Goal: Transaction & Acquisition: Purchase product/service

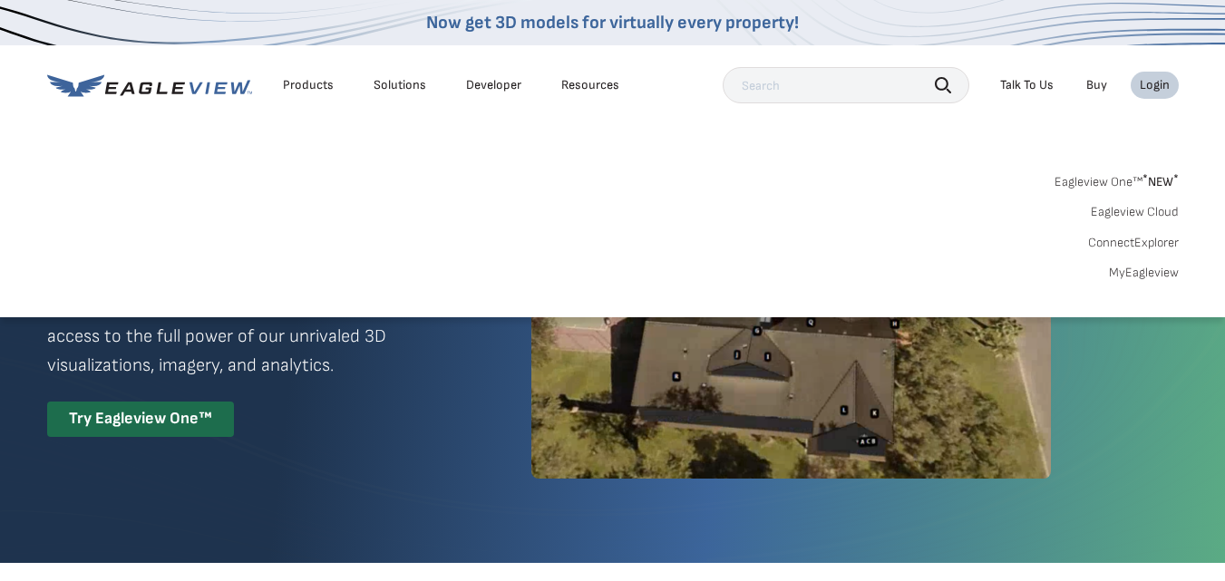
click at [1122, 181] on link "Eagleview One™ * NEW *" at bounding box center [1116, 179] width 124 height 21
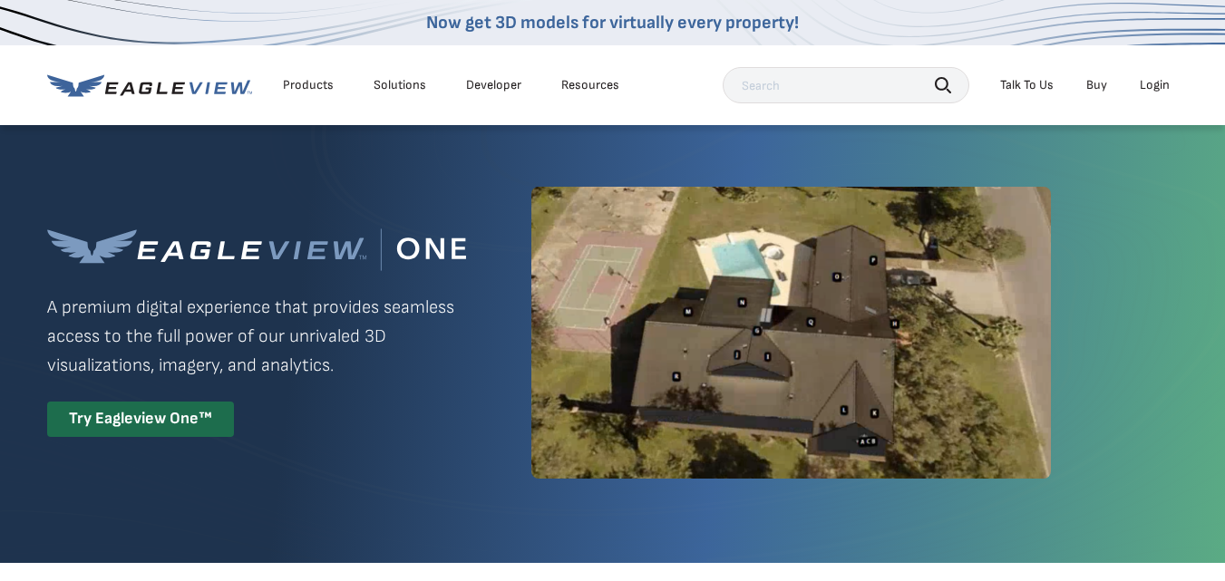
click at [1145, 87] on div "Login" at bounding box center [1155, 85] width 30 height 16
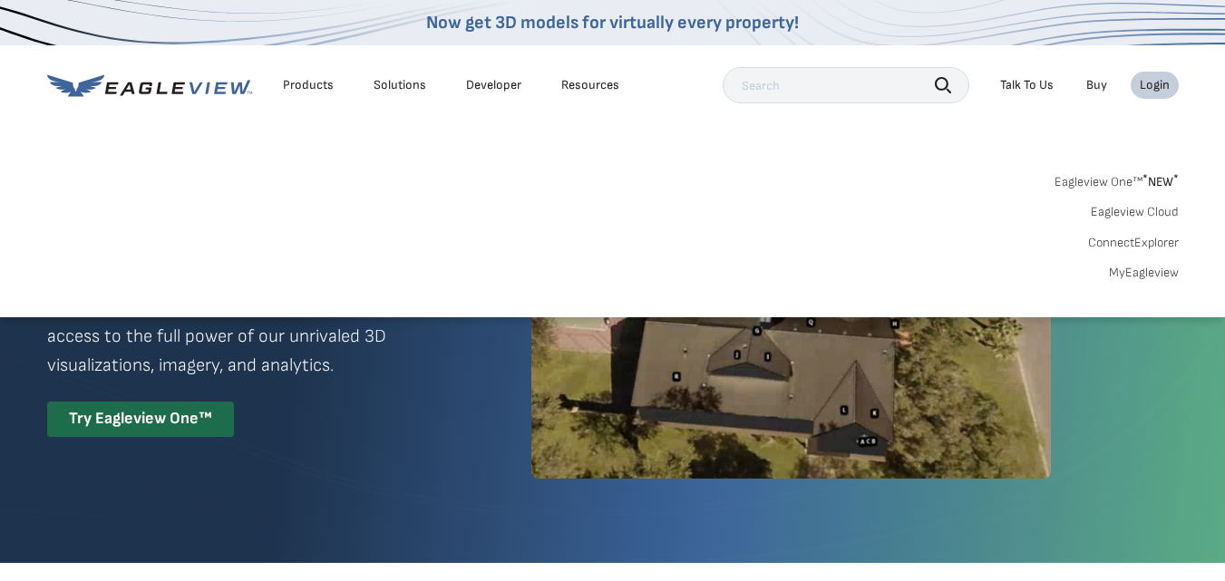
click at [1148, 272] on link "MyEagleview" at bounding box center [1144, 273] width 70 height 16
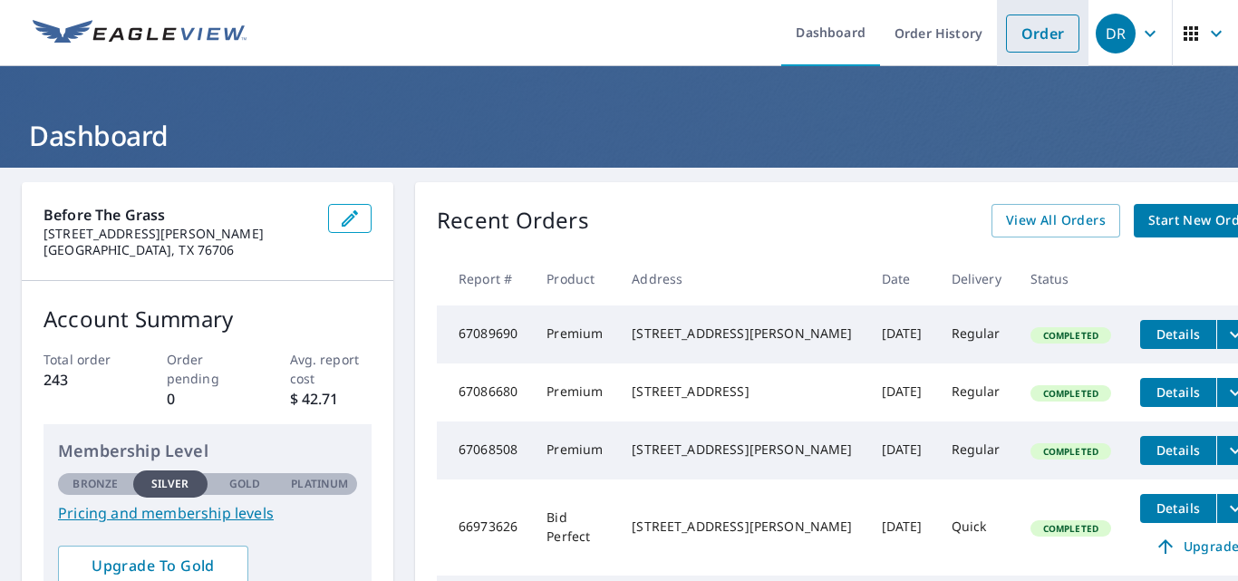
click at [1015, 33] on link "Order" at bounding box center [1042, 34] width 73 height 38
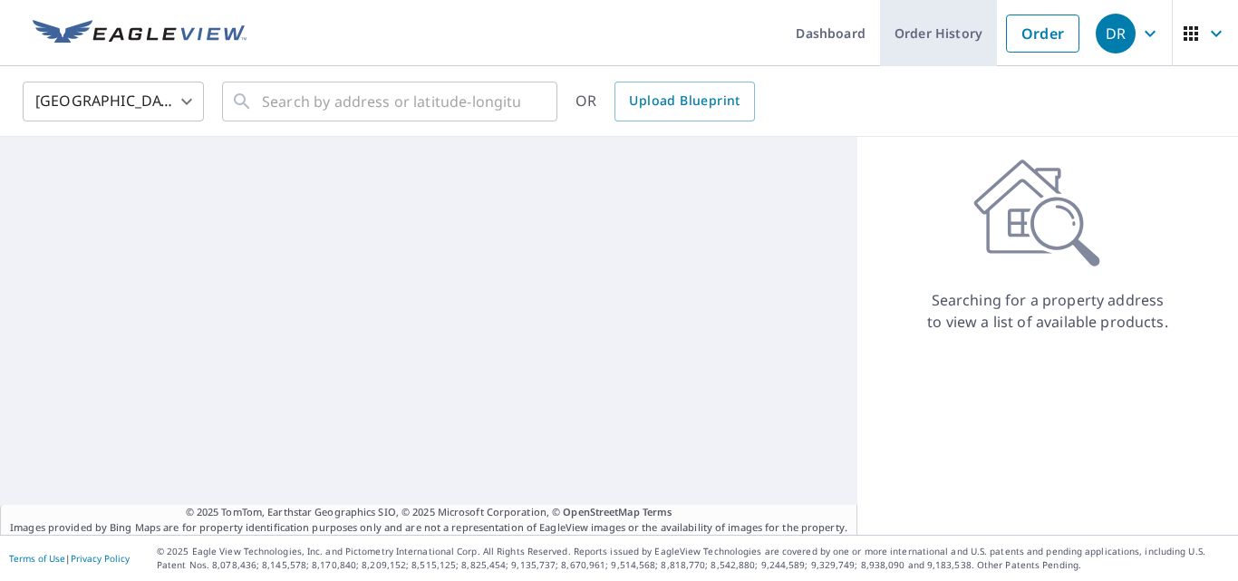
click at [943, 30] on link "Order History" at bounding box center [938, 33] width 117 height 66
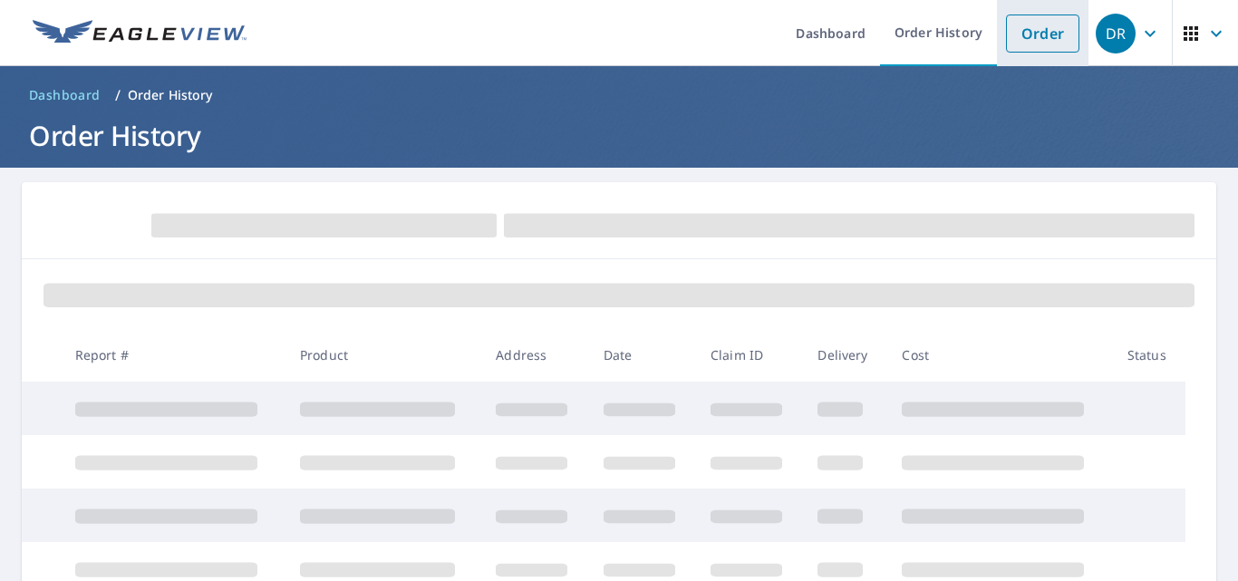
click at [1031, 33] on link "Order" at bounding box center [1042, 34] width 73 height 38
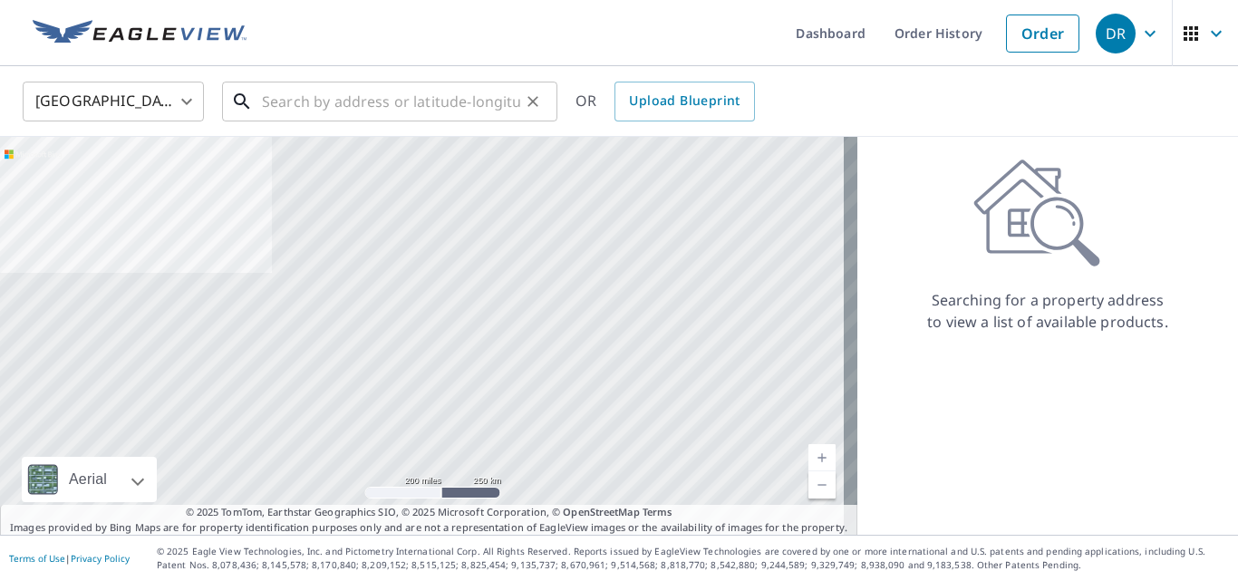
click at [431, 108] on input "text" at bounding box center [391, 101] width 258 height 51
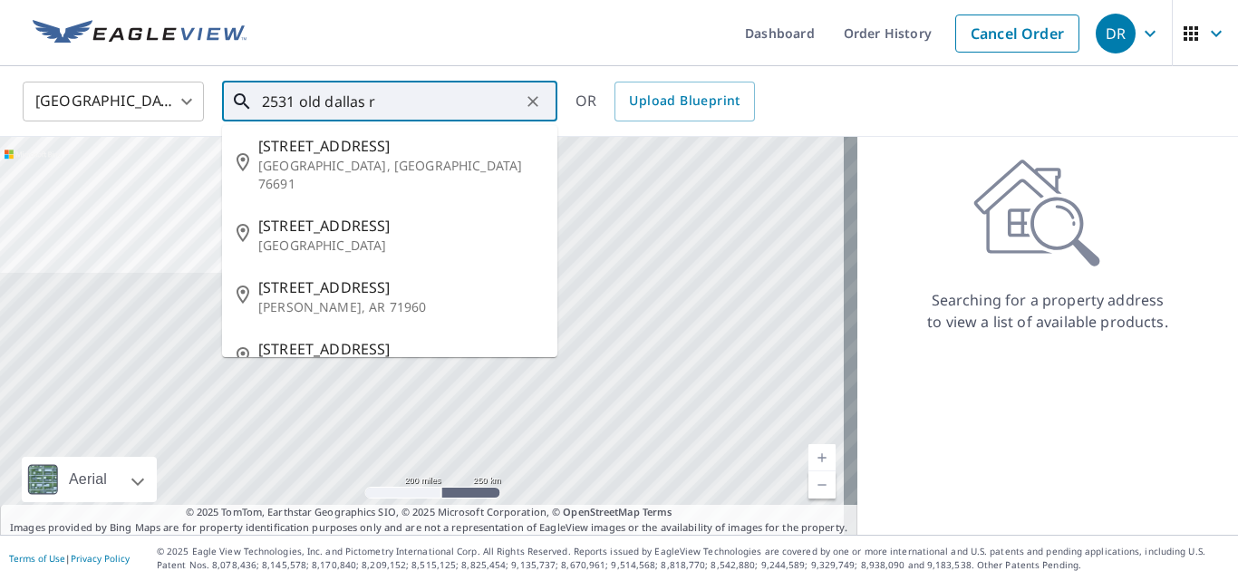
scroll to position [91, 0]
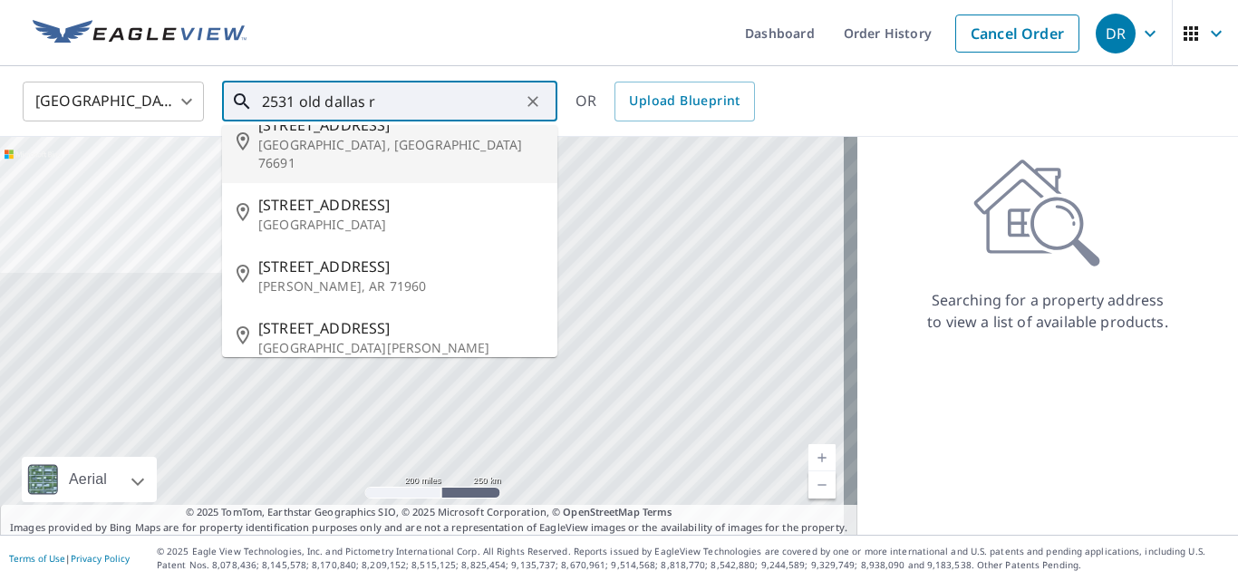
click at [296, 104] on input "2531 old dallas r" at bounding box center [391, 101] width 258 height 51
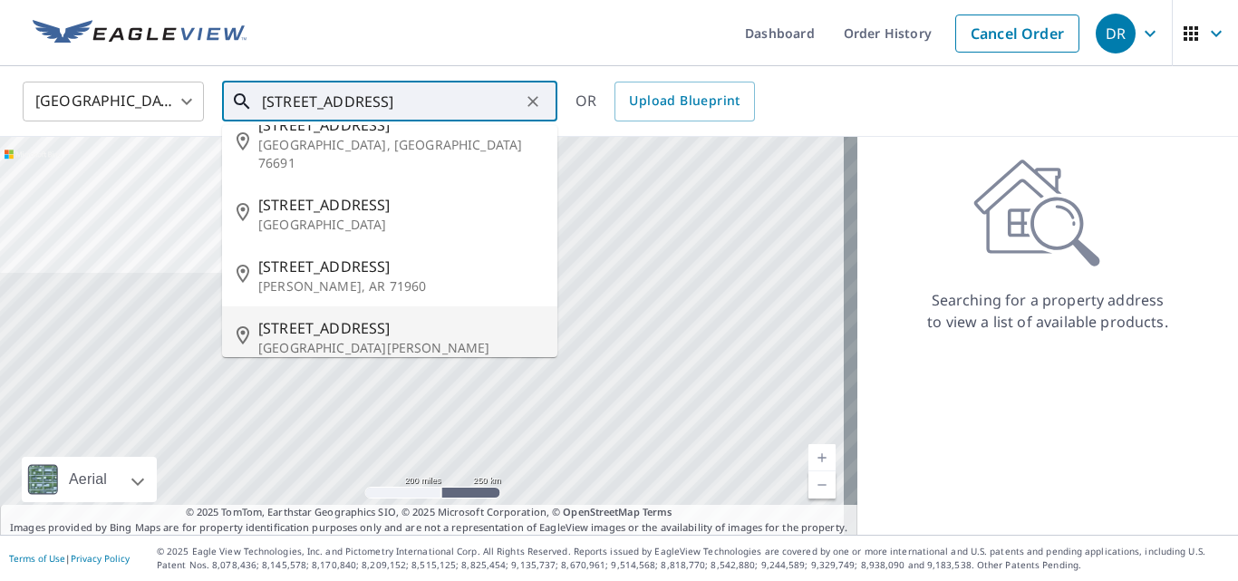
click at [397, 317] on span "[STREET_ADDRESS]" at bounding box center [400, 328] width 285 height 22
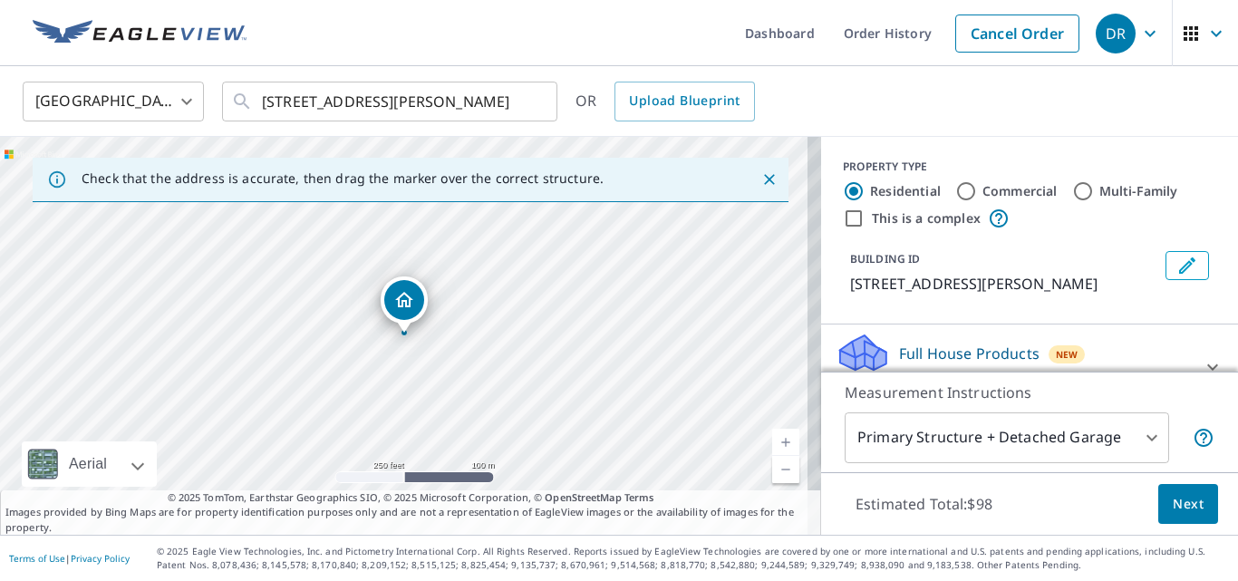
click at [772, 443] on link "Current Level 17, Zoom In" at bounding box center [785, 442] width 27 height 27
click at [772, 443] on link "Current Level 18, Zoom In" at bounding box center [785, 442] width 27 height 27
click at [772, 443] on link "Current Level 19, Zoom In" at bounding box center [785, 442] width 27 height 27
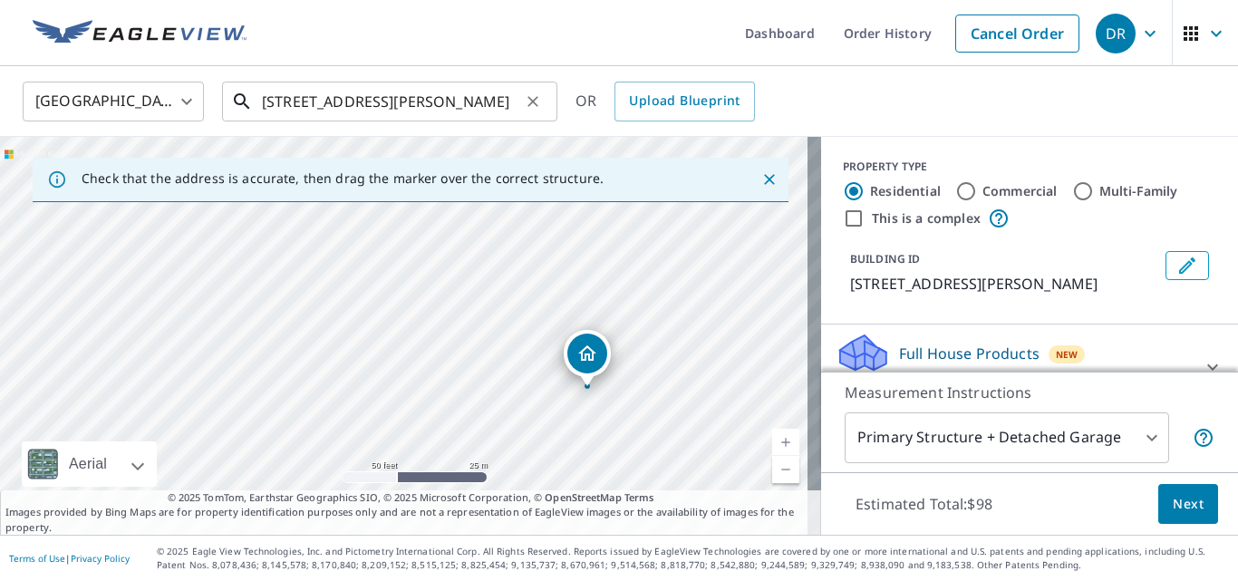
click at [296, 102] on input "[STREET_ADDRESS][PERSON_NAME]" at bounding box center [391, 101] width 258 height 51
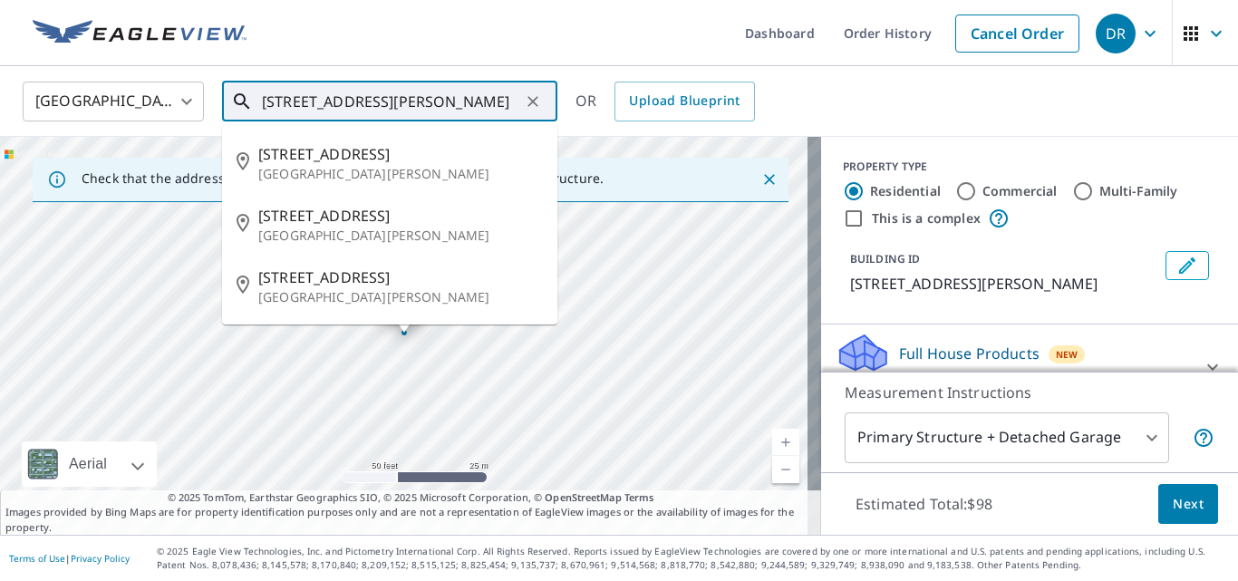
click at [393, 102] on input "[STREET_ADDRESS][PERSON_NAME]" at bounding box center [391, 101] width 258 height 51
click at [277, 109] on input "[STREET_ADDRESS][PERSON_NAME]" at bounding box center [391, 101] width 258 height 51
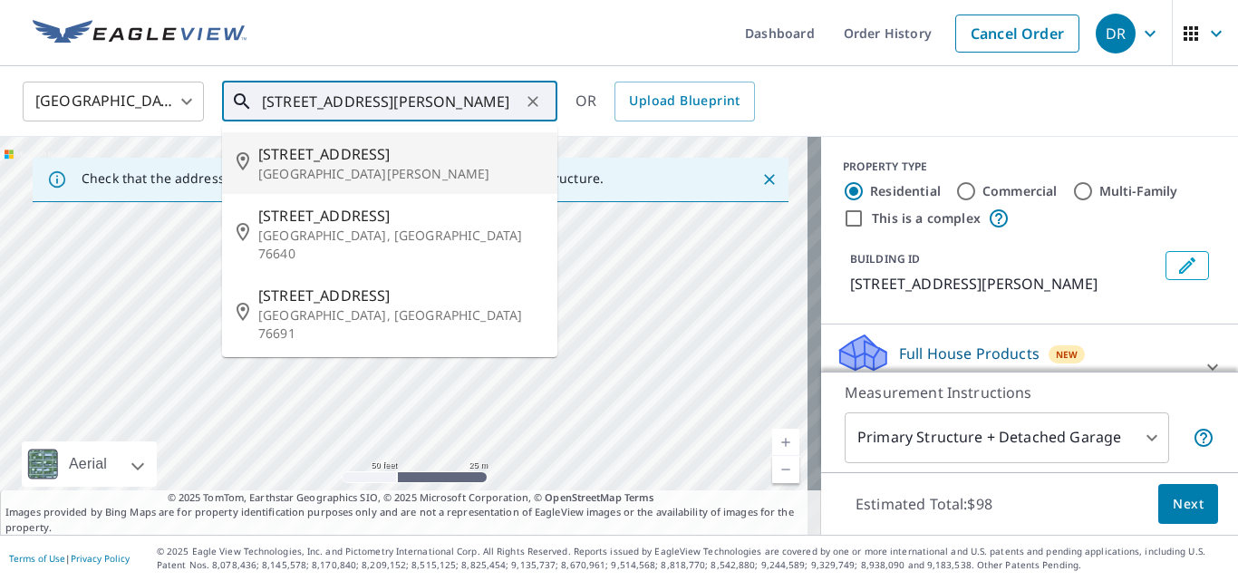
click at [326, 161] on span "[STREET_ADDRESS]" at bounding box center [400, 154] width 285 height 22
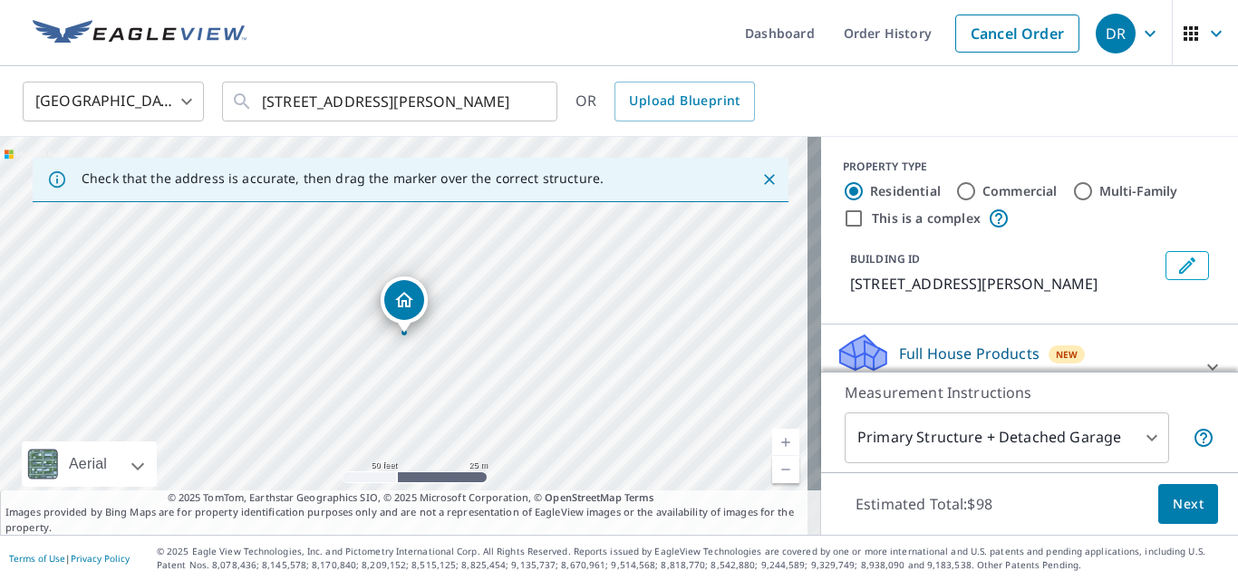
click at [772, 440] on link "Current Level 19, Zoom In" at bounding box center [785, 442] width 27 height 27
click at [772, 440] on link "Current Level 20, Zoom In Disabled" at bounding box center [785, 442] width 27 height 27
drag, startPoint x: 435, startPoint y: 354, endPoint x: 428, endPoint y: 337, distance: 17.9
click at [428, 337] on div "[STREET_ADDRESS][PERSON_NAME]" at bounding box center [410, 336] width 821 height 398
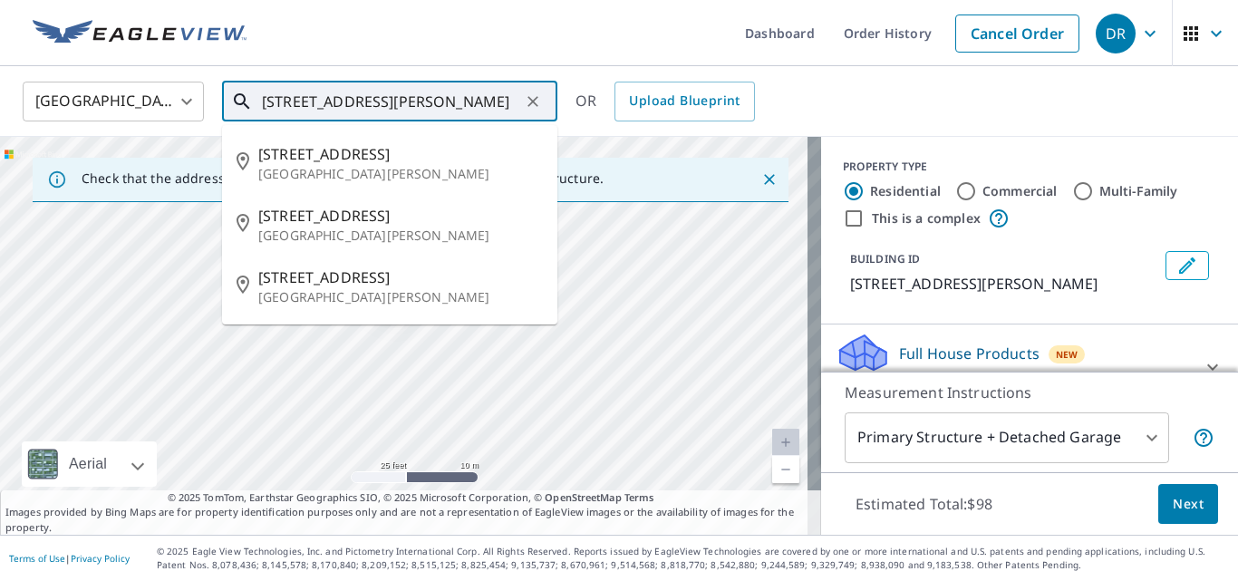
click at [292, 106] on input "[STREET_ADDRESS][PERSON_NAME]" at bounding box center [391, 101] width 258 height 51
click at [278, 105] on input "[STREET_ADDRESS][PERSON_NAME]" at bounding box center [391, 101] width 258 height 51
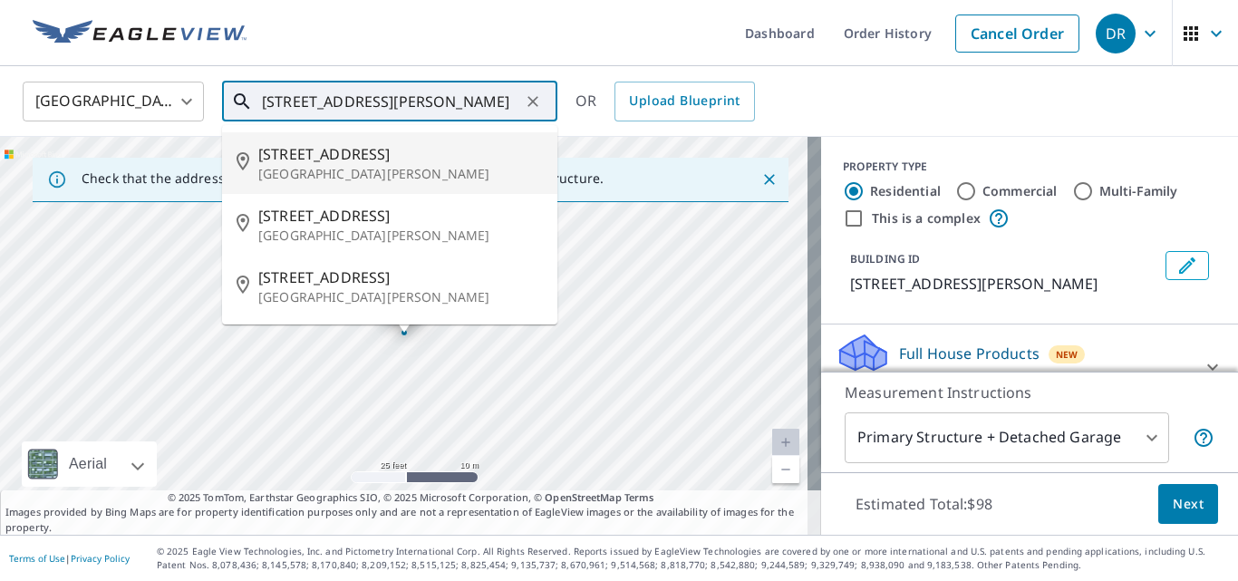
click at [342, 151] on span "[STREET_ADDRESS]" at bounding box center [400, 154] width 285 height 22
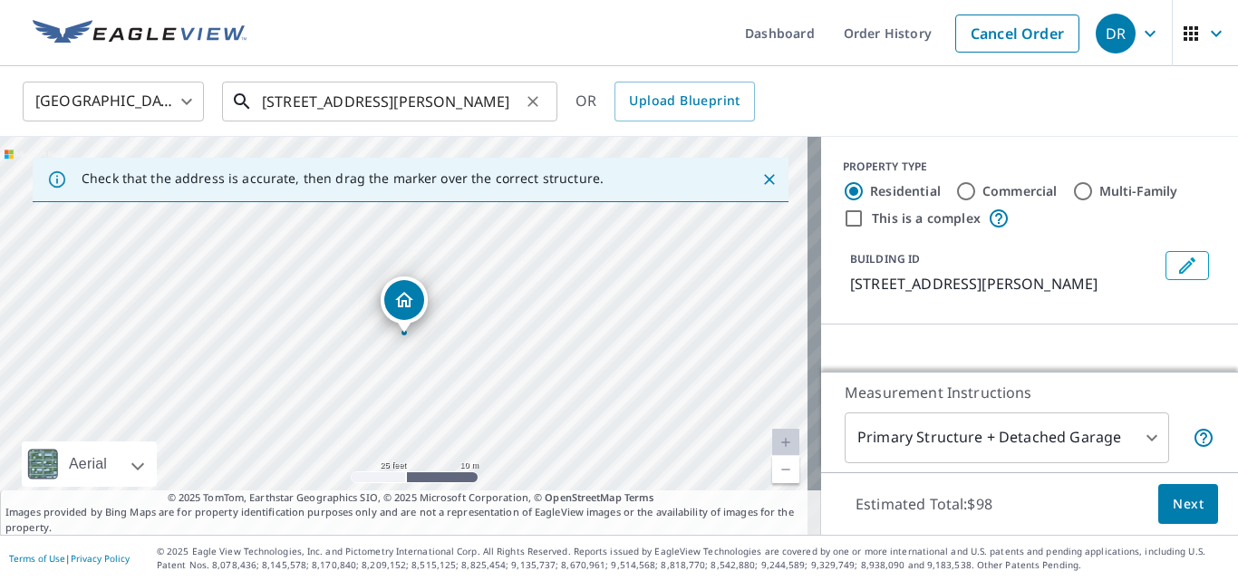
click at [297, 100] on input "[STREET_ADDRESS][PERSON_NAME]" at bounding box center [391, 101] width 258 height 51
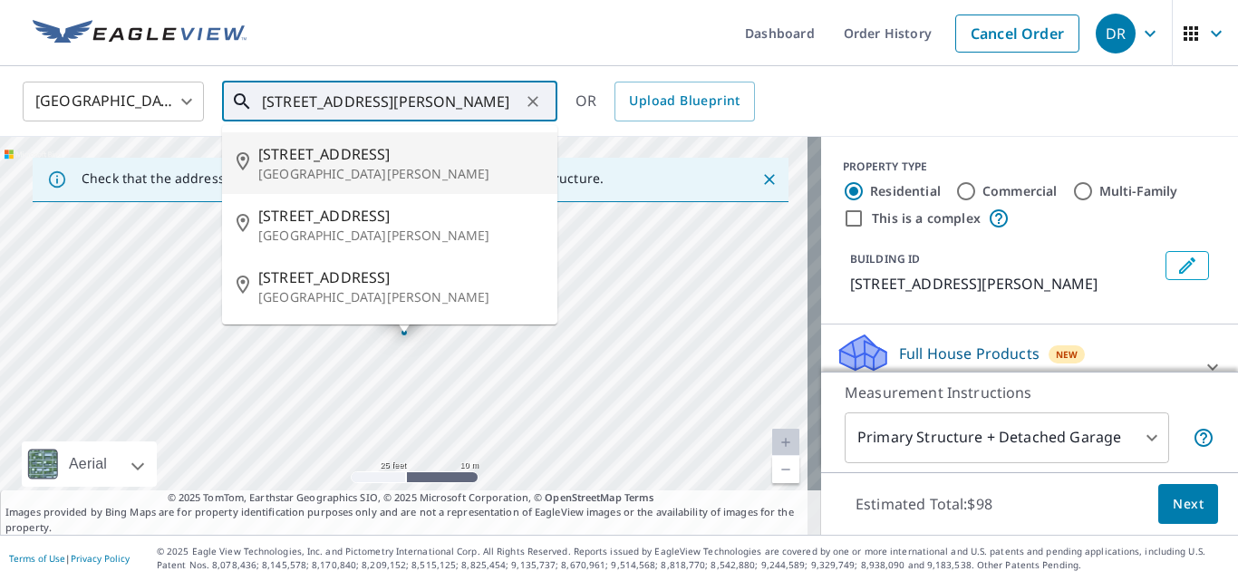
click at [299, 102] on input "[STREET_ADDRESS][PERSON_NAME]" at bounding box center [391, 101] width 258 height 51
click at [317, 148] on span "[STREET_ADDRESS]" at bounding box center [400, 154] width 285 height 22
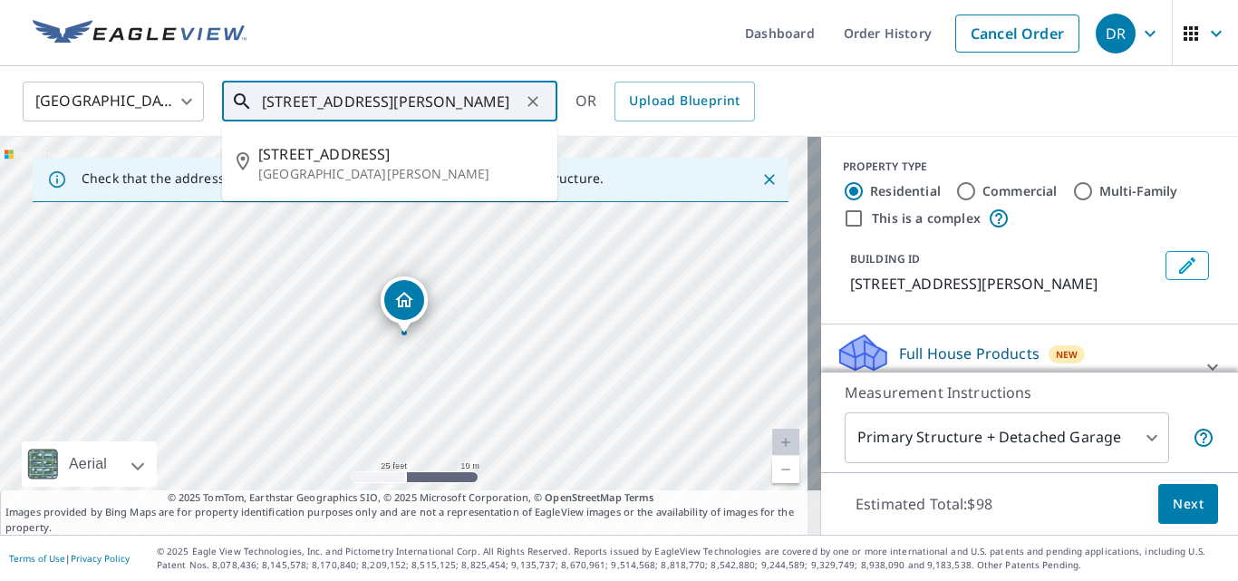
click at [294, 102] on input "[STREET_ADDRESS][PERSON_NAME]" at bounding box center [391, 101] width 258 height 51
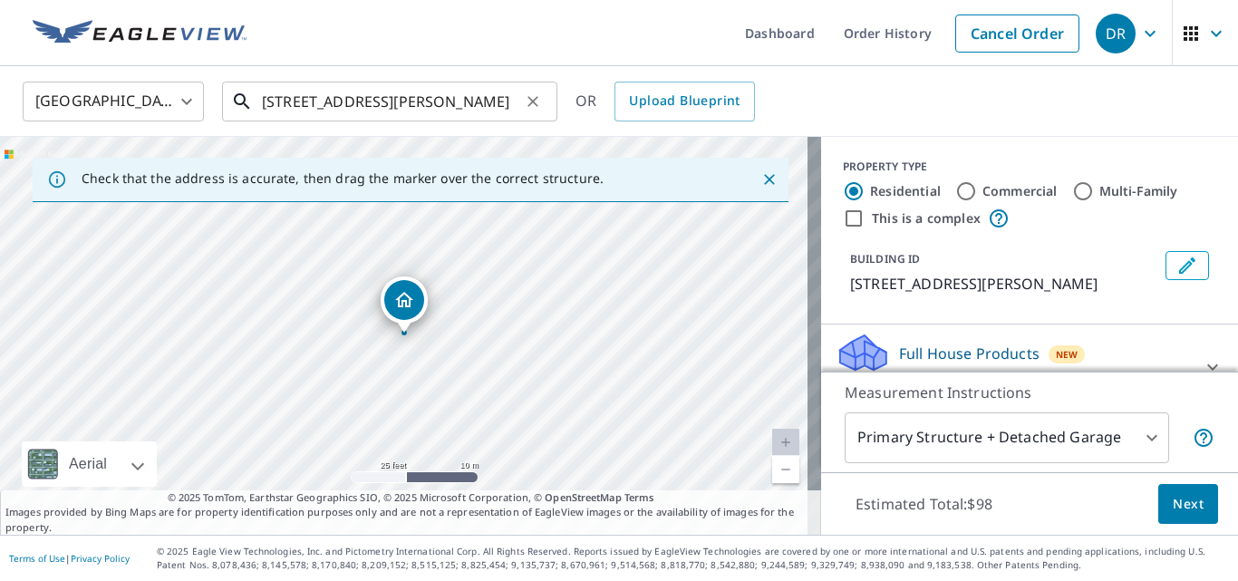
click at [297, 105] on input "[STREET_ADDRESS][PERSON_NAME]" at bounding box center [391, 101] width 258 height 51
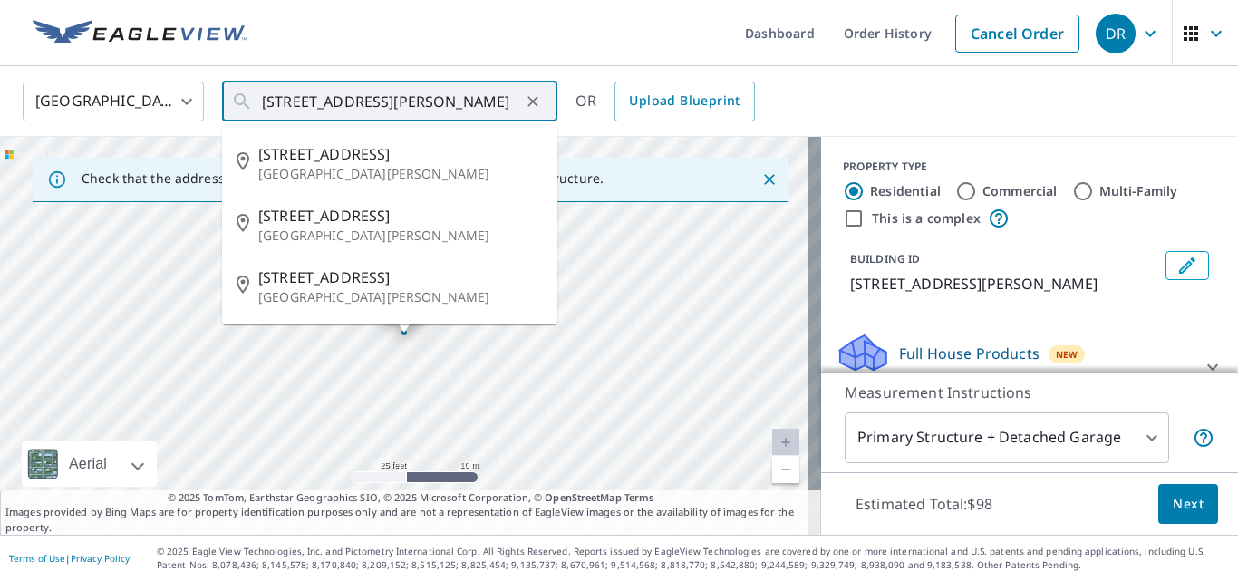
click at [657, 533] on p "© 2025 TomTom, Earthstar Geographics SIO, © 2025 Microsoft Corporation, © OpenS…" at bounding box center [410, 512] width 821 height 45
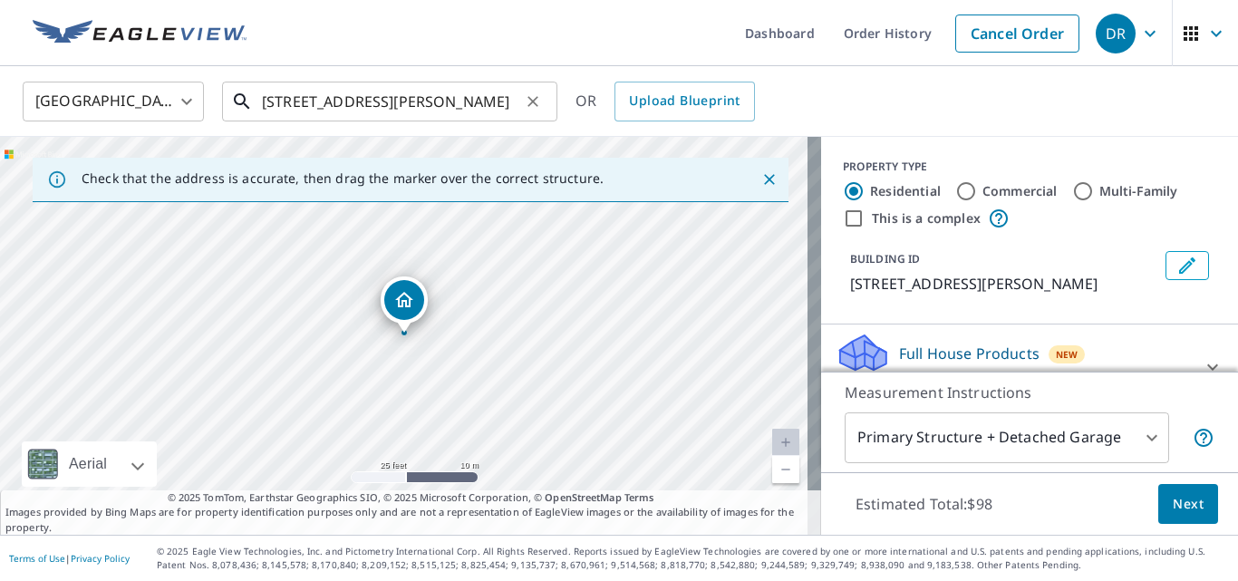
click at [275, 100] on input "[STREET_ADDRESS][PERSON_NAME]" at bounding box center [391, 101] width 258 height 51
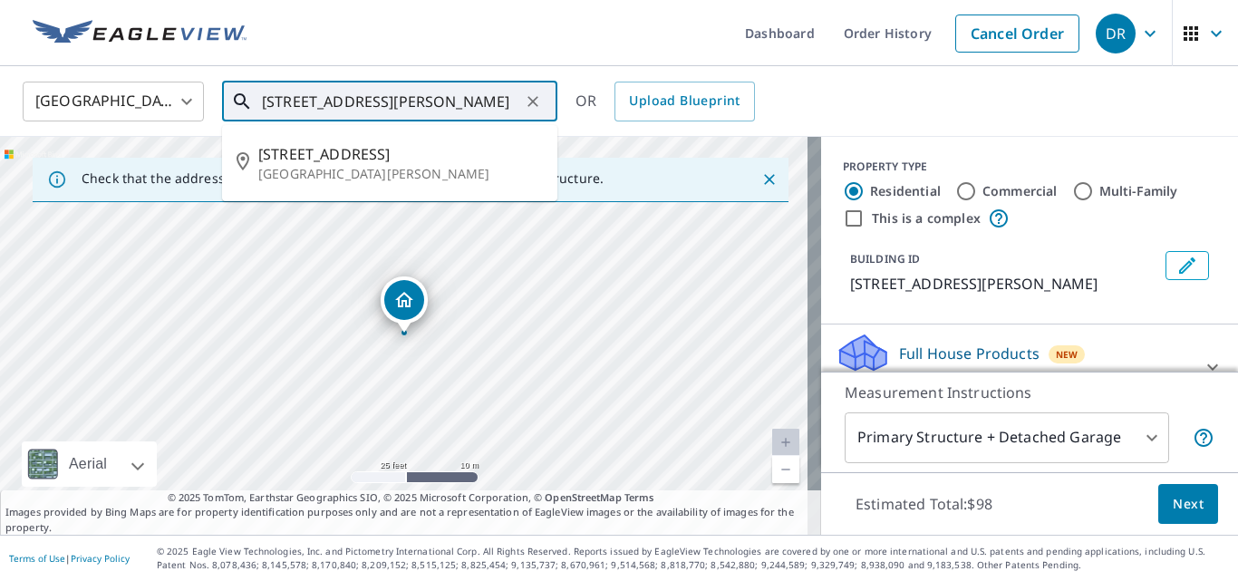
type input "[STREET_ADDRESS][PERSON_NAME]"
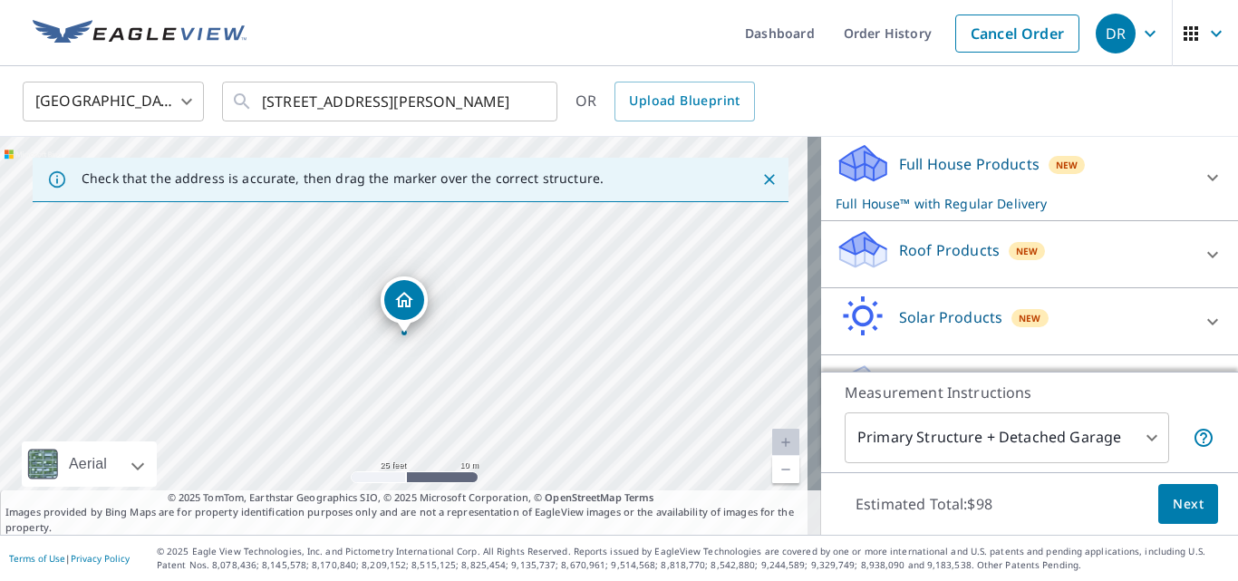
scroll to position [193, 0]
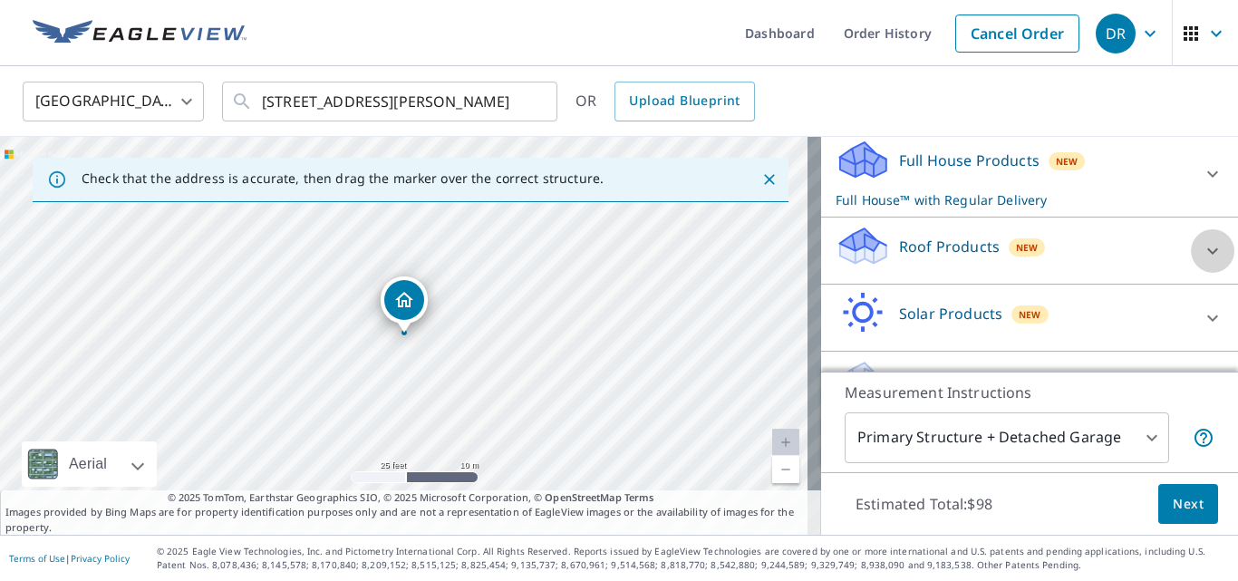
click at [1202, 250] on icon at bounding box center [1213, 251] width 22 height 22
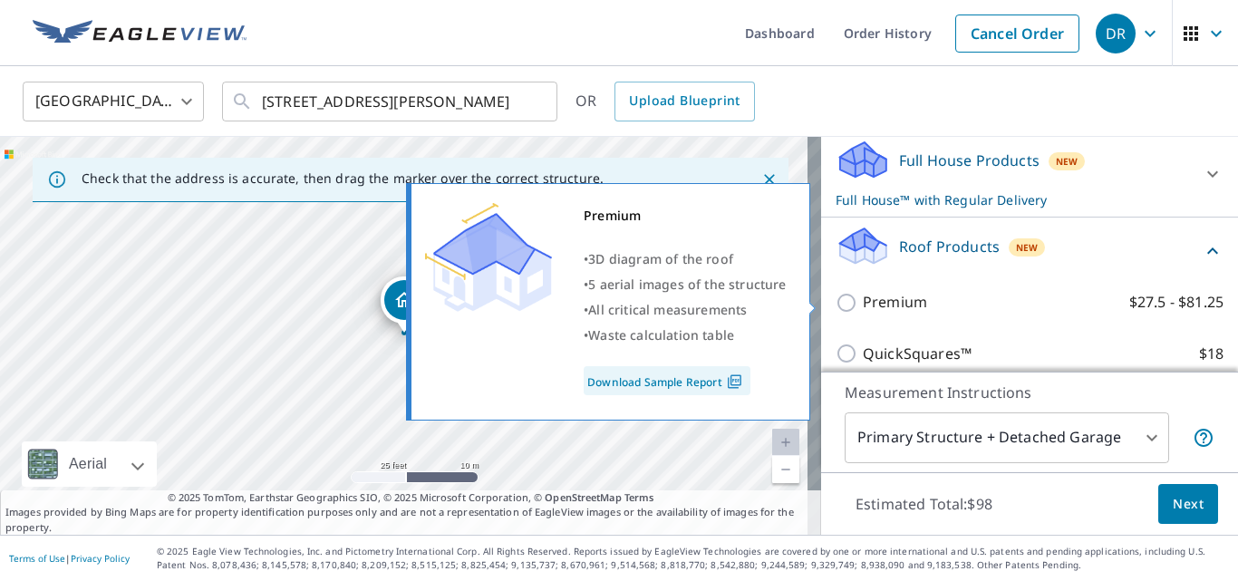
click at [836, 306] on input "Premium $27.5 - $81.25" at bounding box center [849, 303] width 27 height 22
checkbox input "true"
checkbox input "false"
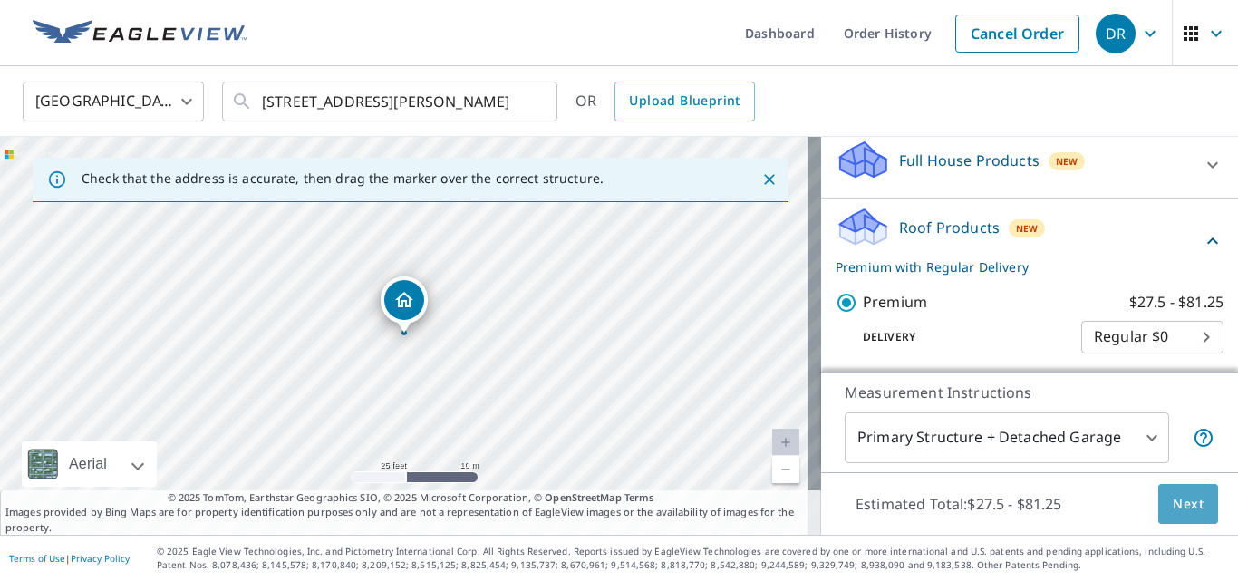
click at [1175, 498] on span "Next" at bounding box center [1188, 504] width 31 height 23
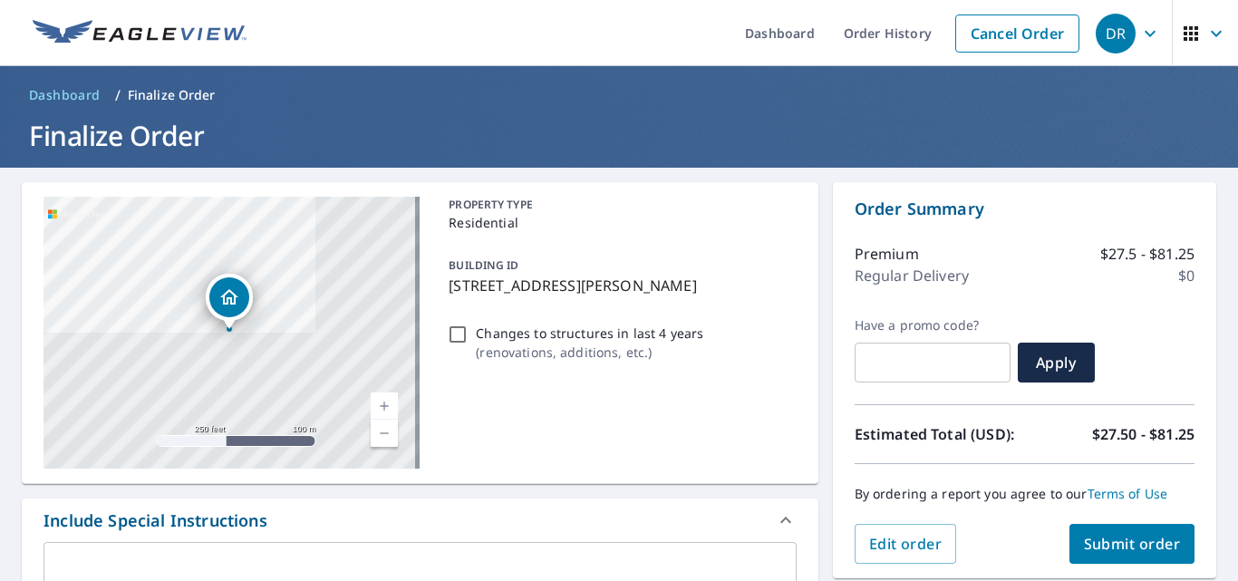
click at [1136, 541] on span "Submit order" at bounding box center [1132, 544] width 97 height 20
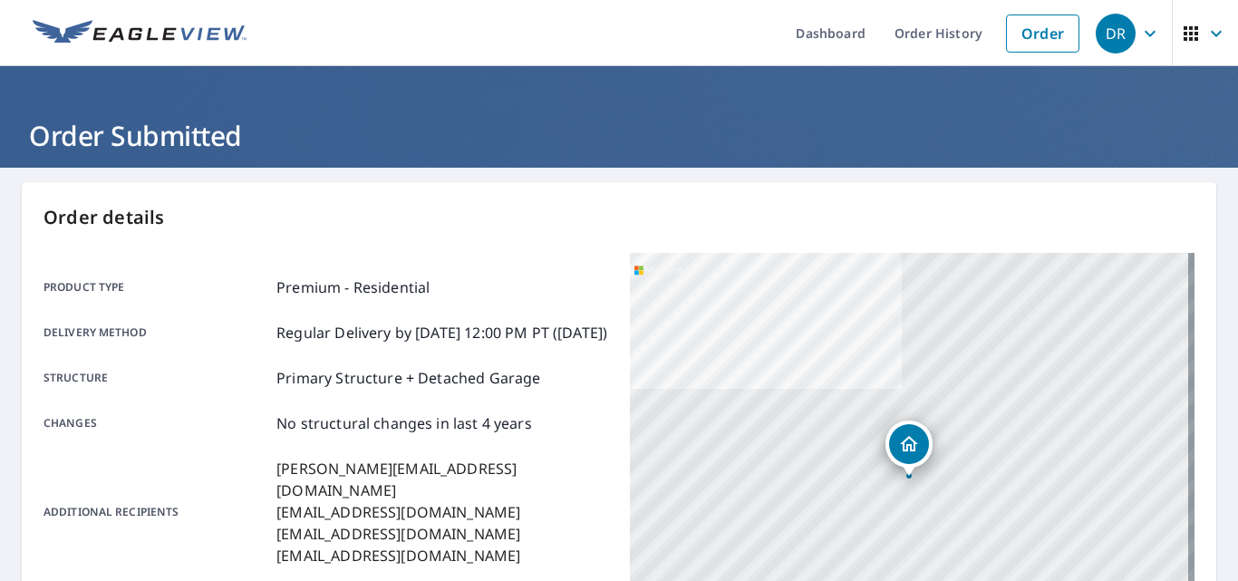
drag, startPoint x: 909, startPoint y: 458, endPoint x: 953, endPoint y: 484, distance: 50.8
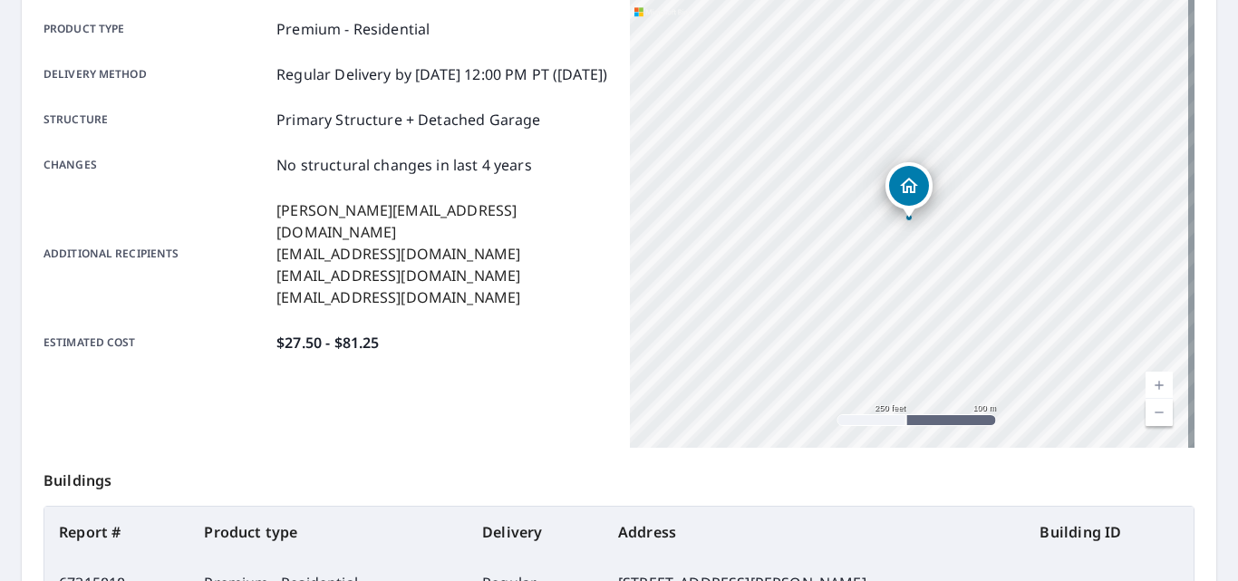
scroll to position [236, 0]
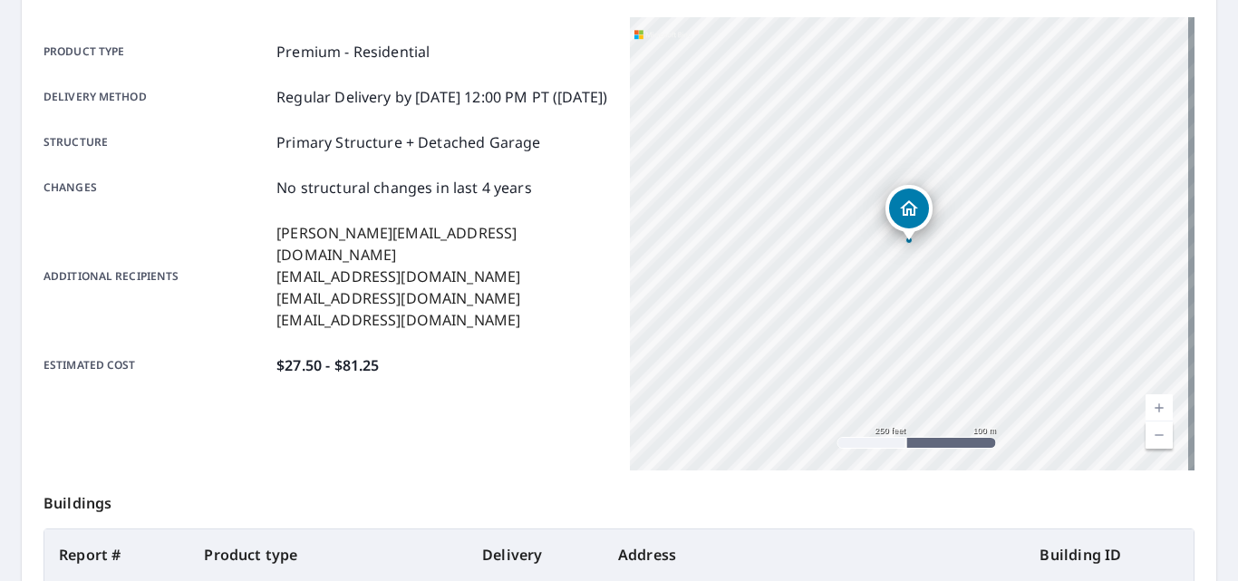
click at [1158, 399] on link "Current Level 17, Zoom In" at bounding box center [1159, 407] width 27 height 27
click at [1158, 399] on link "Current Level 18, Zoom In" at bounding box center [1159, 407] width 27 height 27
click at [1158, 399] on link "Current Level 19, Zoom In" at bounding box center [1159, 407] width 27 height 27
click at [1158, 399] on link "Current Level 20, Zoom In Disabled" at bounding box center [1159, 407] width 27 height 27
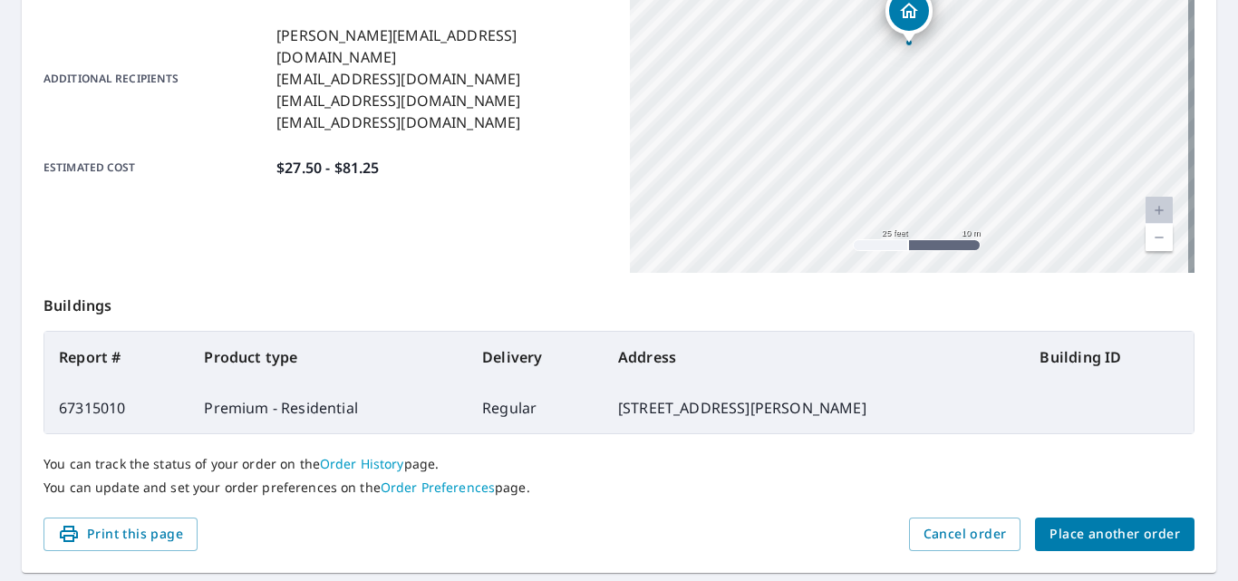
scroll to position [437, 0]
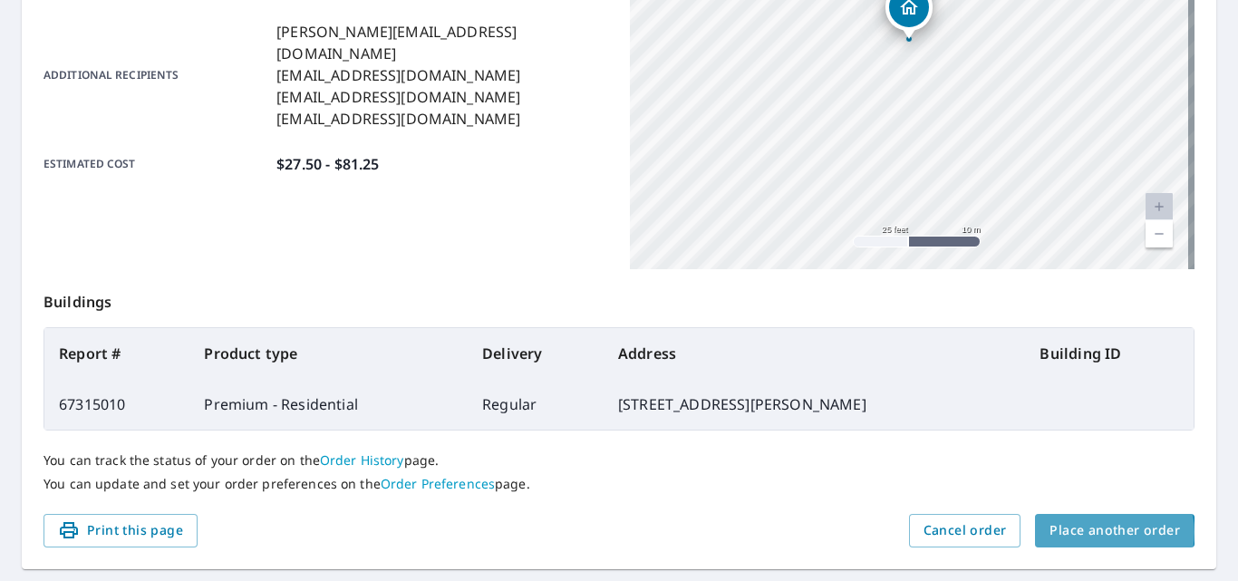
click at [1097, 532] on span "Place another order" at bounding box center [1115, 530] width 131 height 23
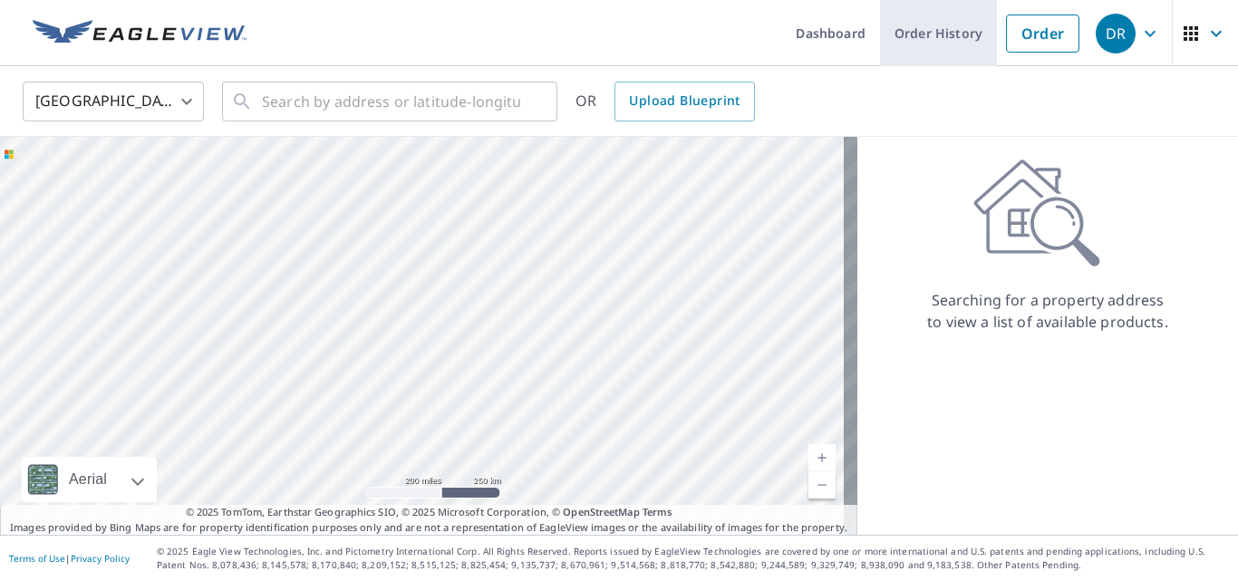
click at [918, 49] on link "Order History" at bounding box center [938, 33] width 117 height 66
